Goal: Transaction & Acquisition: Book appointment/travel/reservation

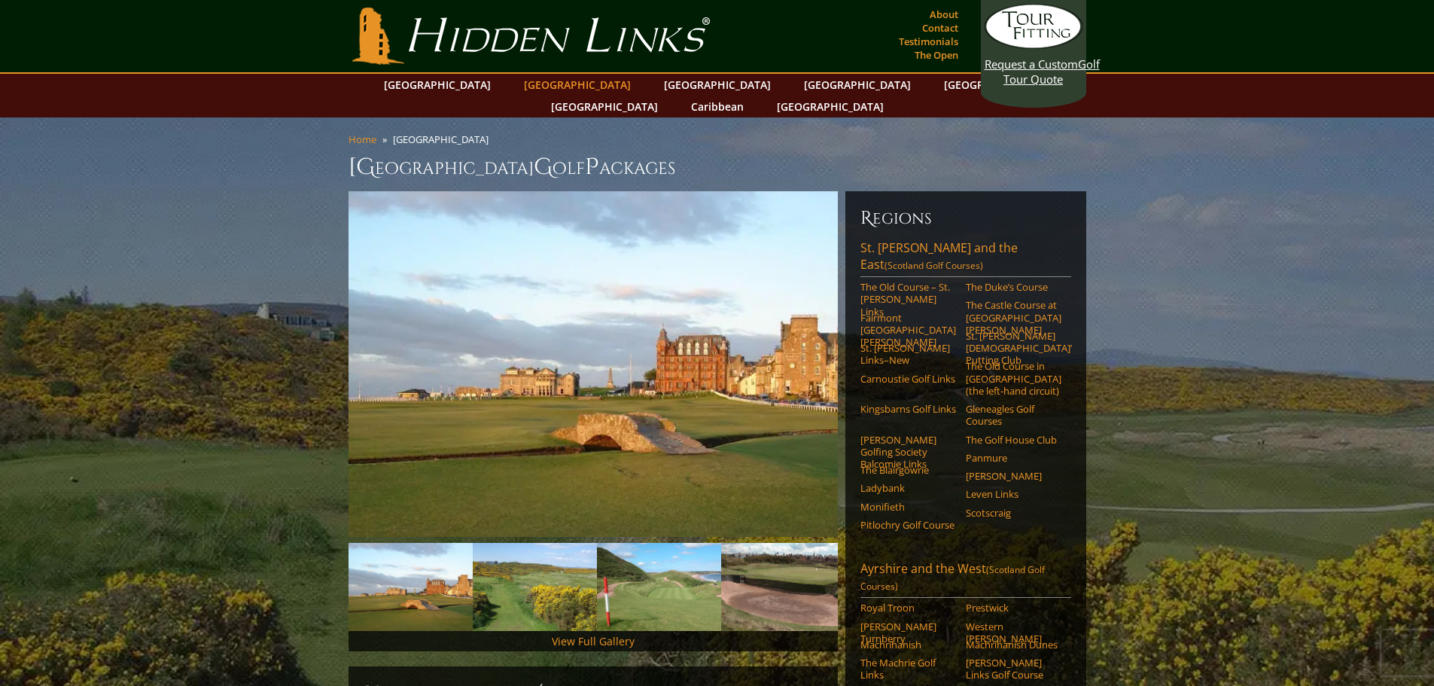
click at [541, 87] on link "[GEOGRAPHIC_DATA]" at bounding box center [578, 85] width 122 height 22
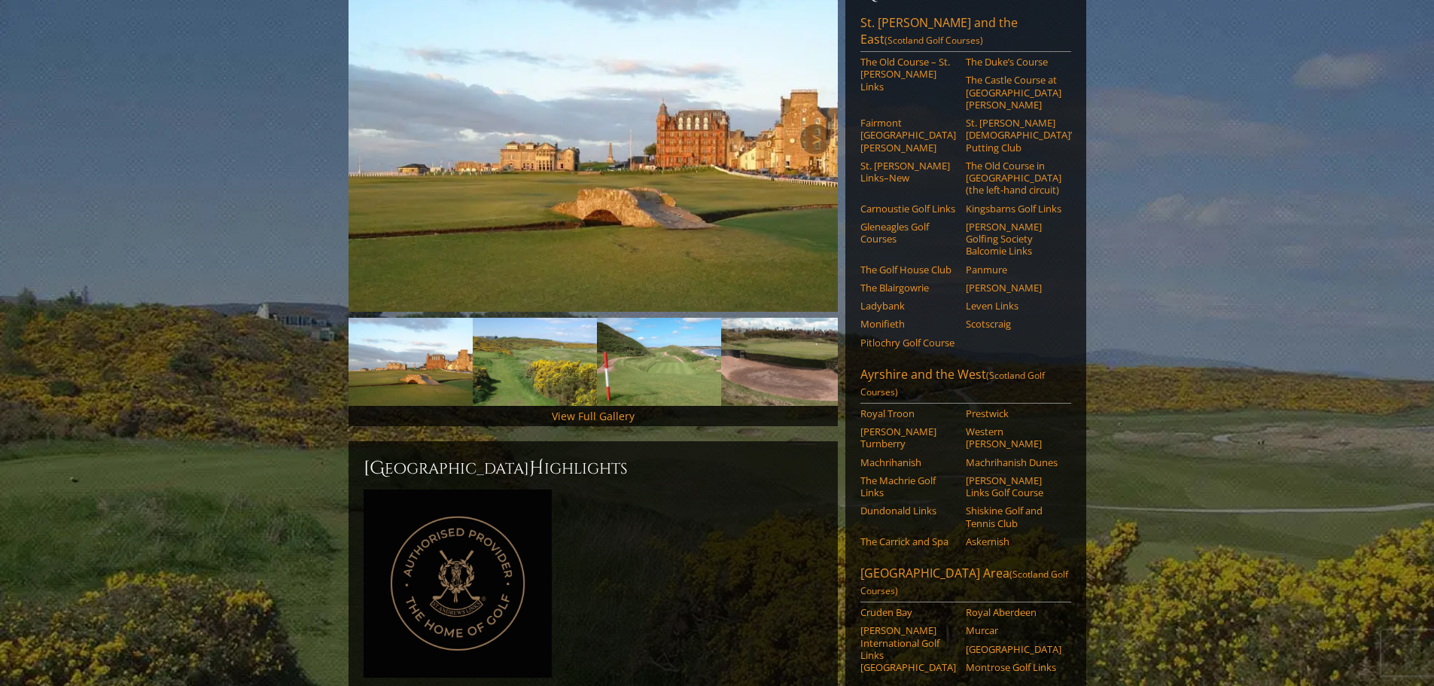
scroll to position [226, 0]
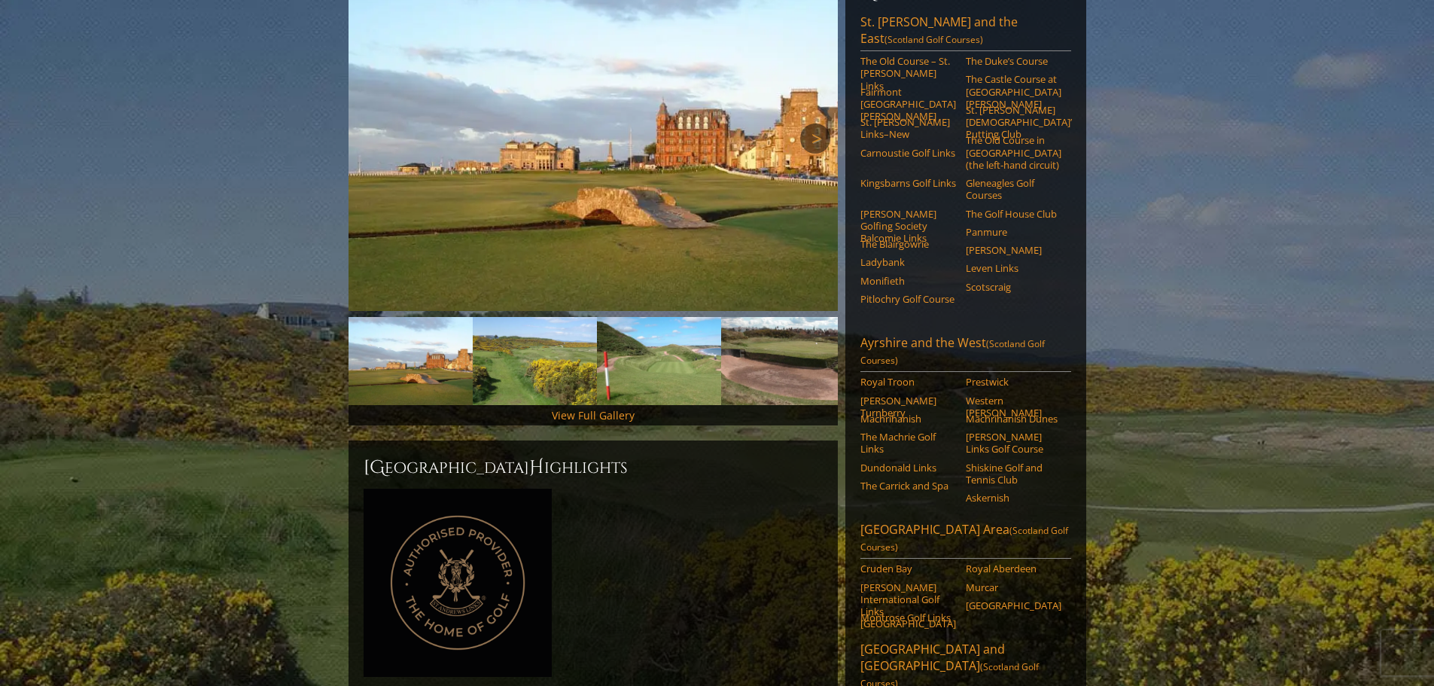
click at [810, 123] on link "Next" at bounding box center [815, 138] width 30 height 30
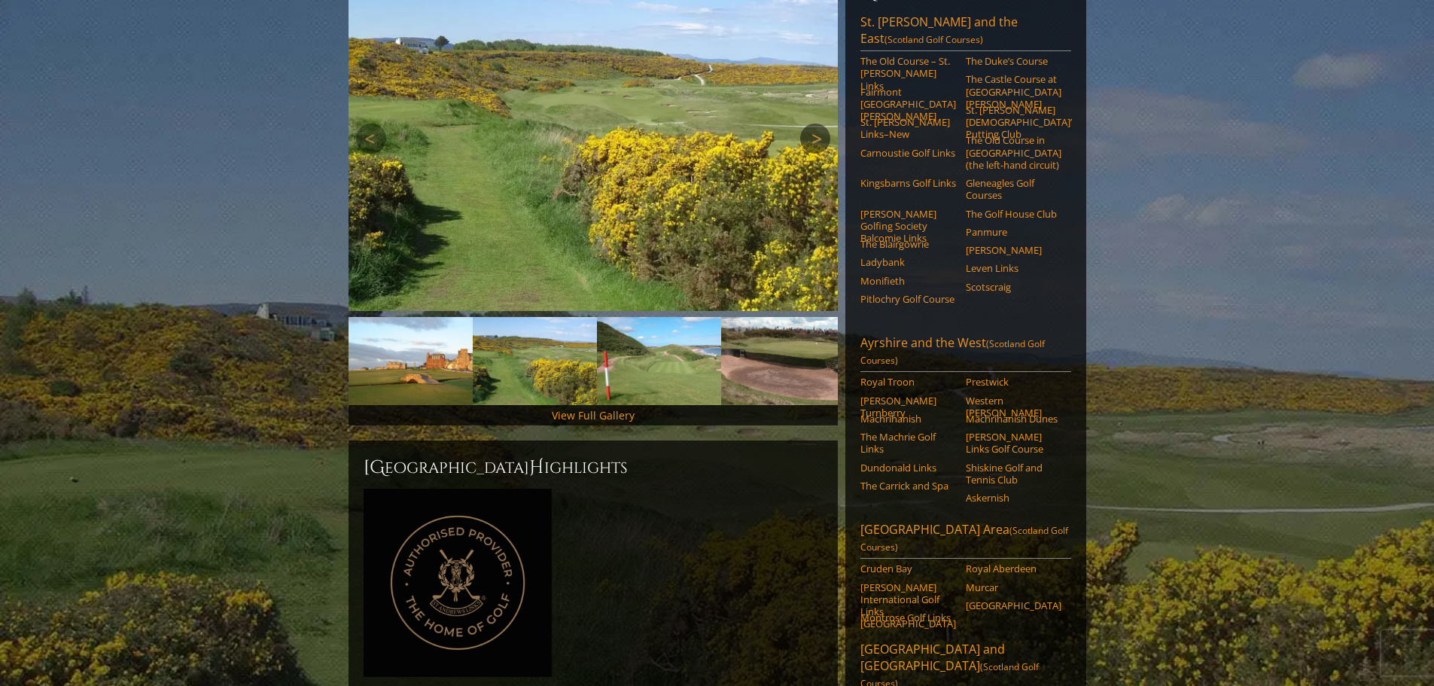
click at [810, 123] on link "Next" at bounding box center [815, 138] width 30 height 30
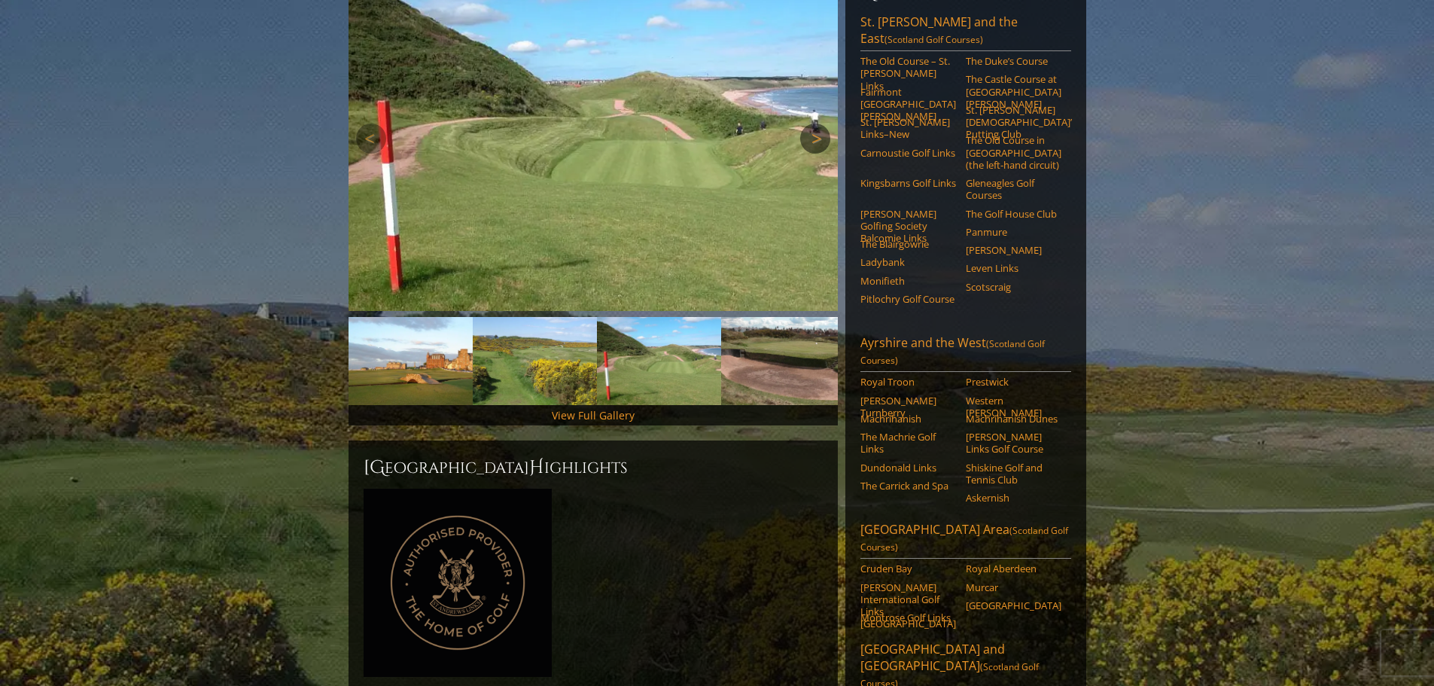
click at [810, 123] on link "Next" at bounding box center [815, 138] width 30 height 30
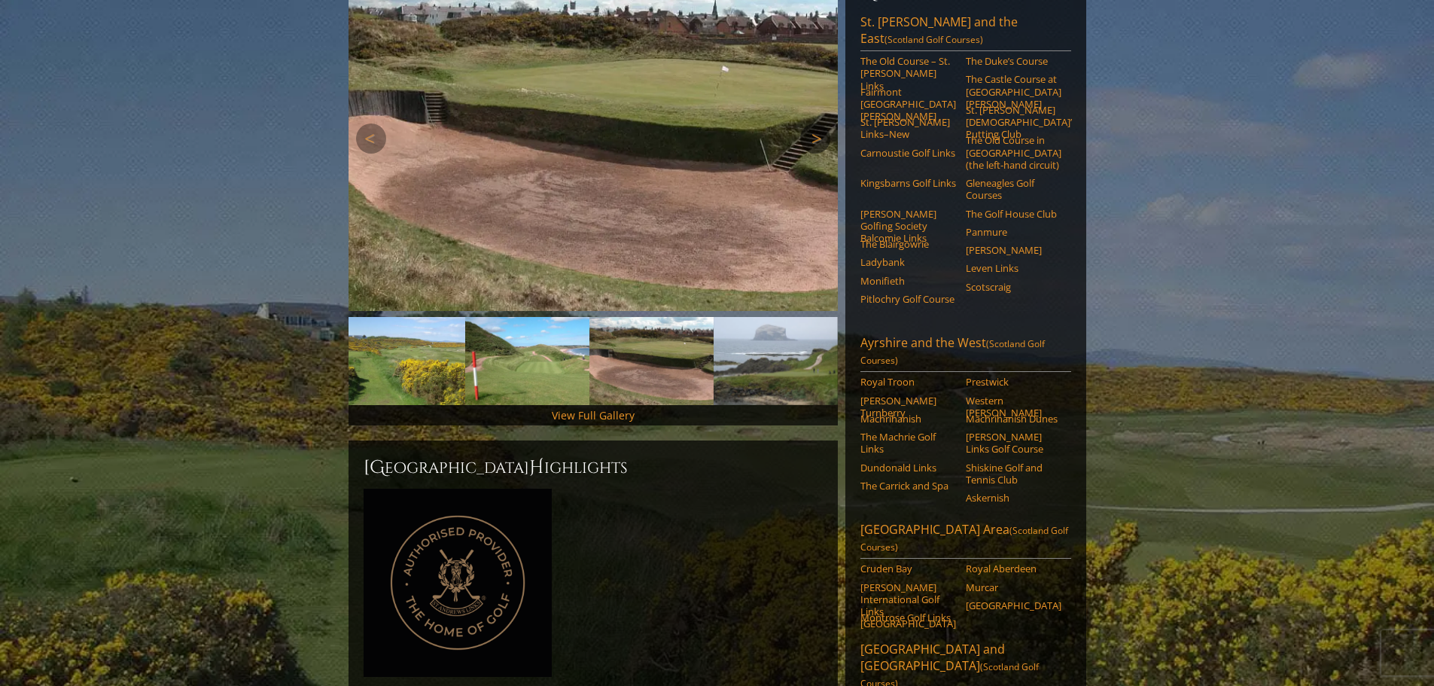
click at [810, 123] on link "Next" at bounding box center [815, 138] width 30 height 30
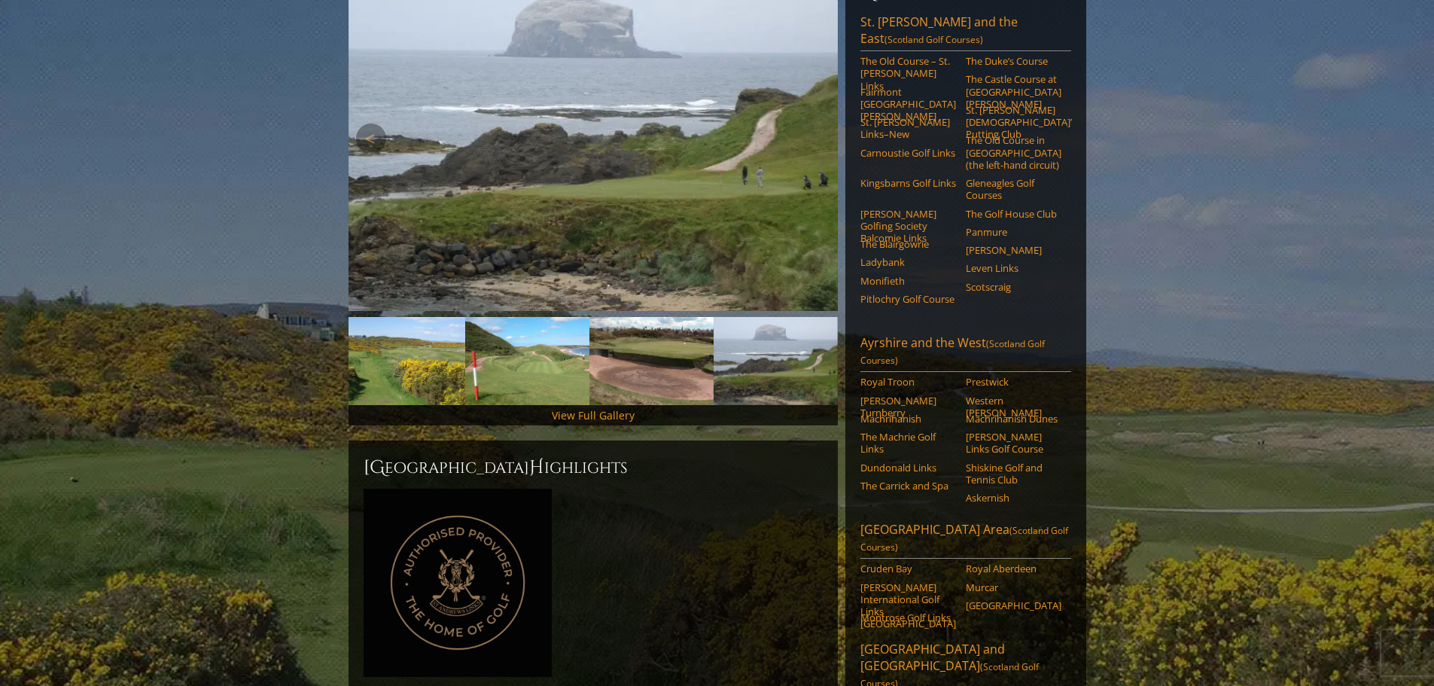
click at [810, 123] on link "Next" at bounding box center [815, 138] width 30 height 30
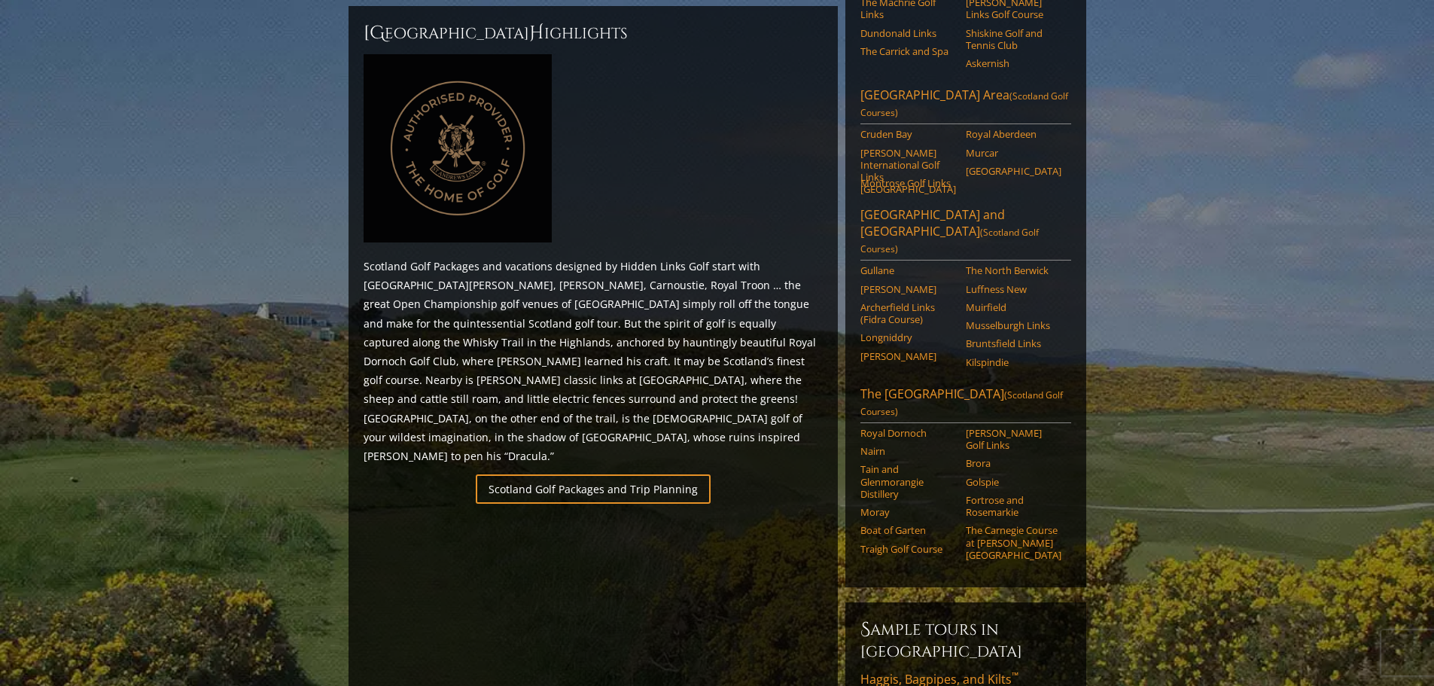
scroll to position [678, 0]
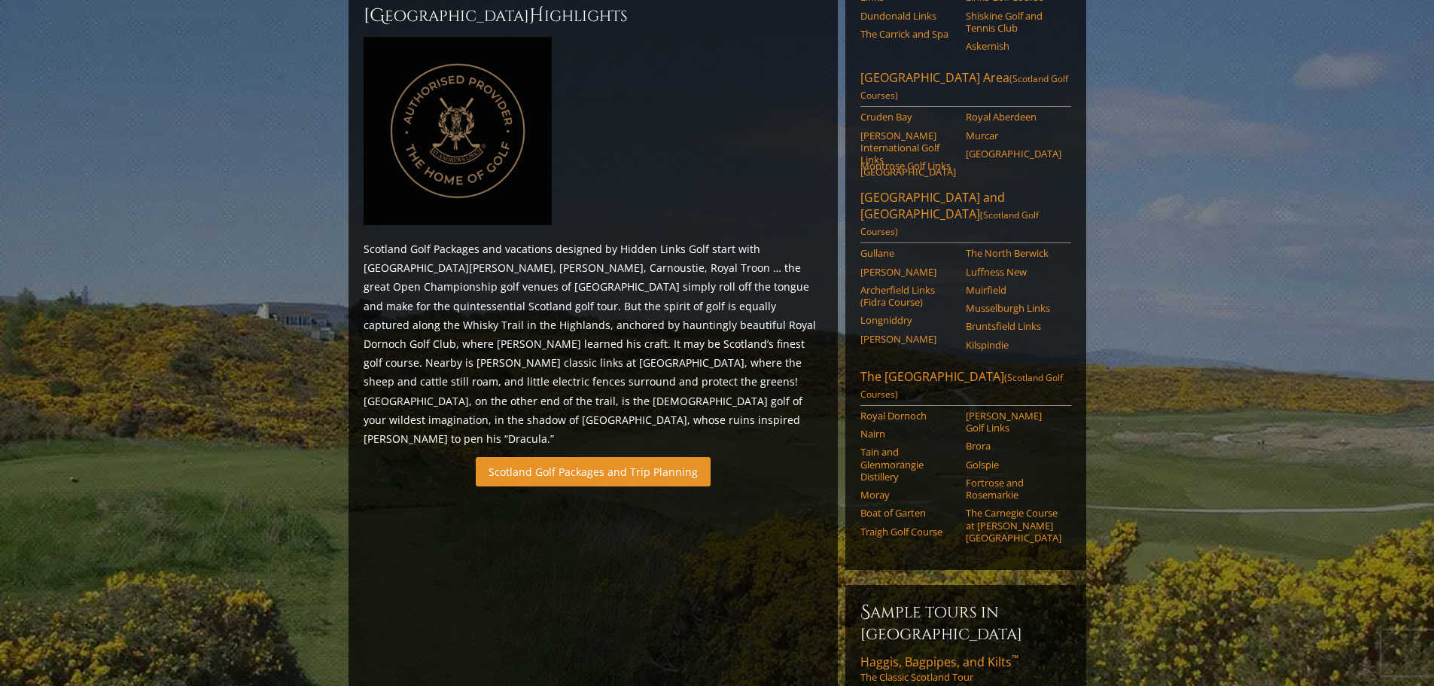
click at [611, 457] on link "Scotland Golf Packages and Trip Planning" at bounding box center [593, 471] width 235 height 29
